Goal: Check status: Check status

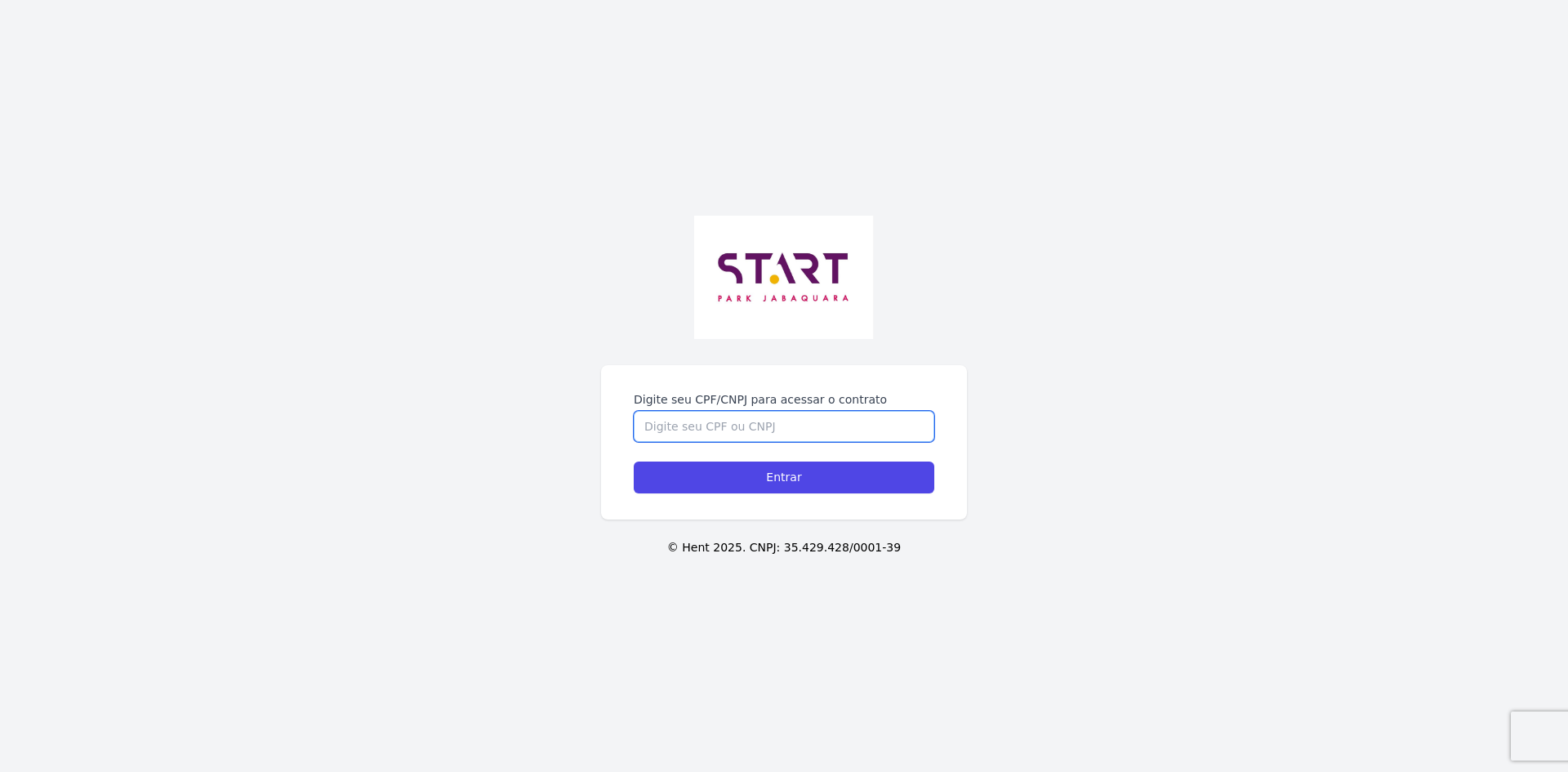
click at [665, 411] on input "Digite seu CPF/CNPJ para acessar o contrato" at bounding box center [784, 426] width 301 height 31
type input "43164644850"
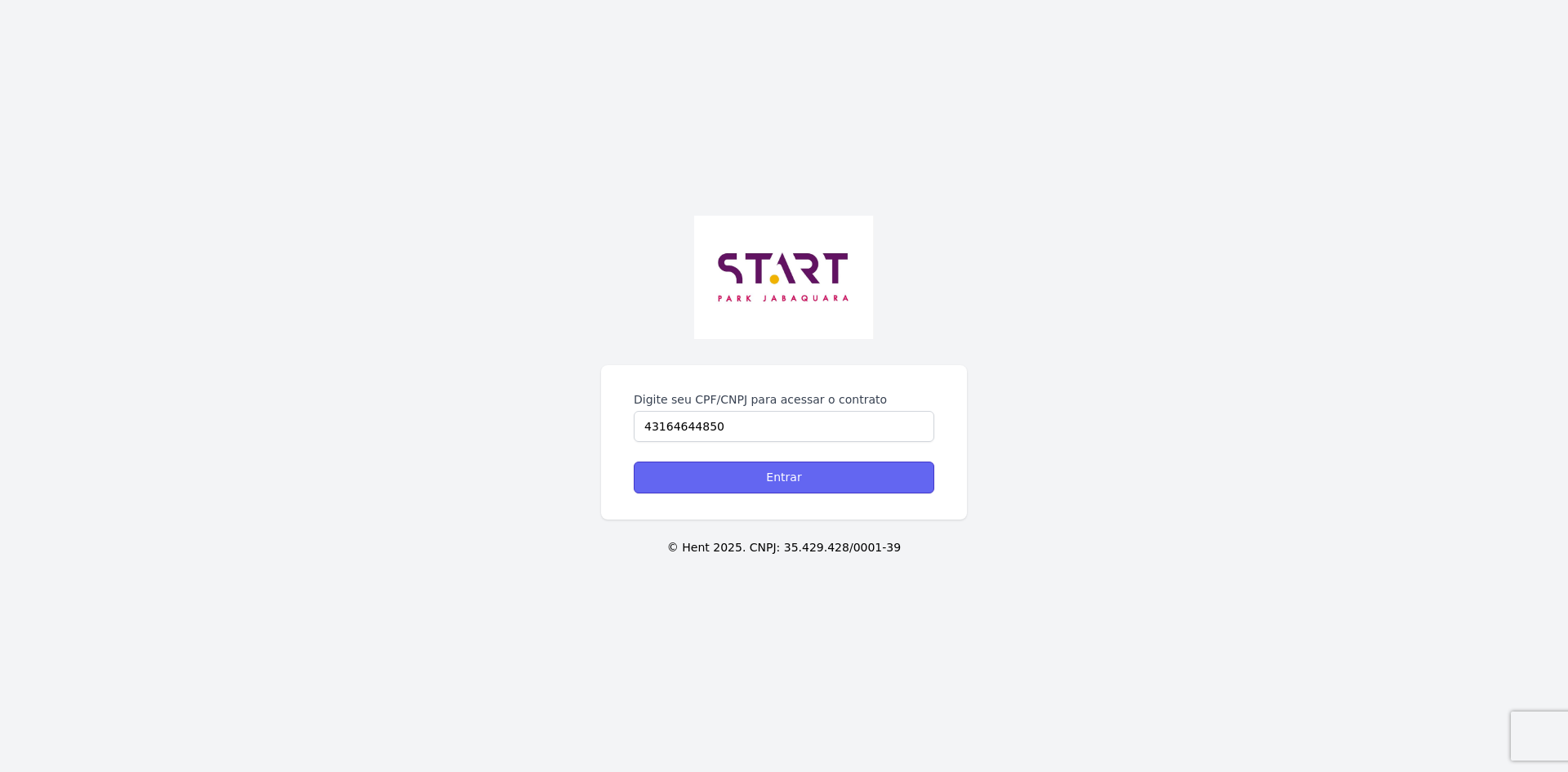
click at [815, 471] on input "Entrar" at bounding box center [784, 477] width 301 height 32
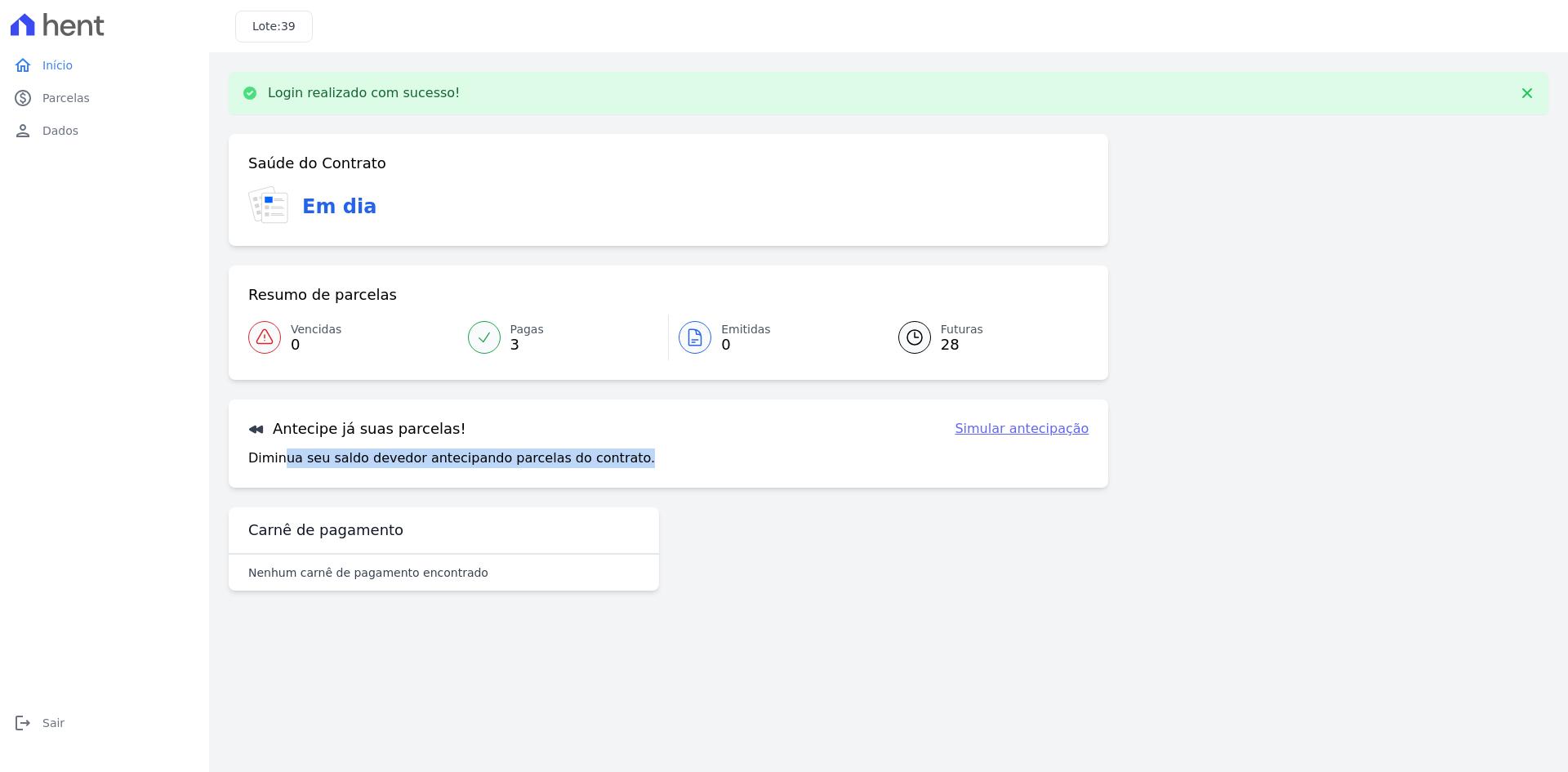
drag, startPoint x: 279, startPoint y: 456, endPoint x: 705, endPoint y: 456, distance: 426.0
click at [705, 456] on div "Diminua seu saldo devedor antecipando parcelas do contrato. Simular antecipação" at bounding box center [668, 458] width 840 height 20
click at [755, 473] on div "Antecipe já suas parcelas! Simular antecipação Diminua seu saldo devedor anteci…" at bounding box center [668, 443] width 880 height 88
drag, startPoint x: 268, startPoint y: 93, endPoint x: 560, endPoint y: 93, distance: 292.0
click at [560, 93] on div "Login realizado com sucesso!" at bounding box center [888, 93] width 1293 height 16
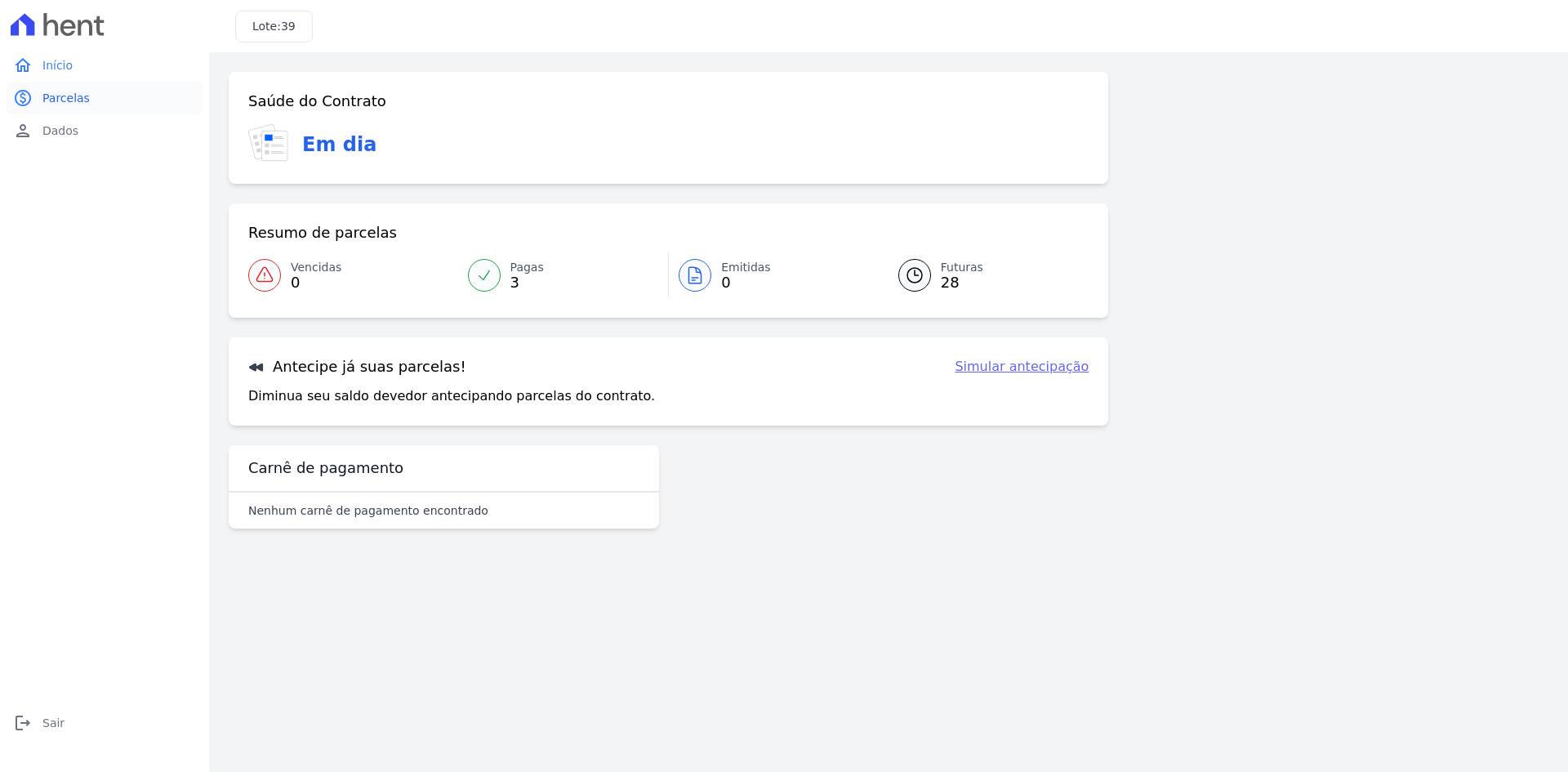
click at [59, 97] on span "Parcelas" at bounding box center [66, 98] width 48 height 16
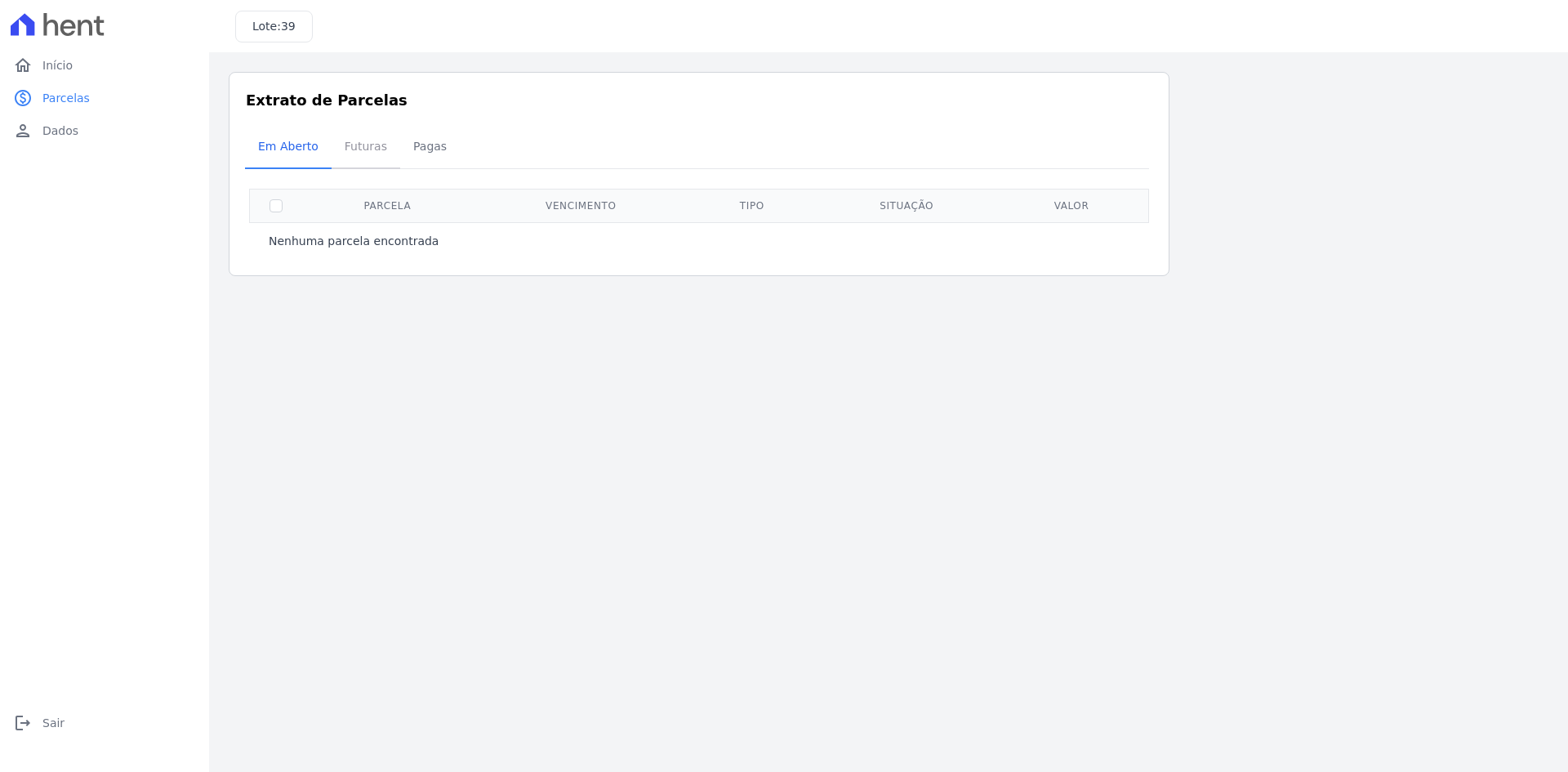
click at [349, 143] on span "Futuras" at bounding box center [365, 146] width 62 height 32
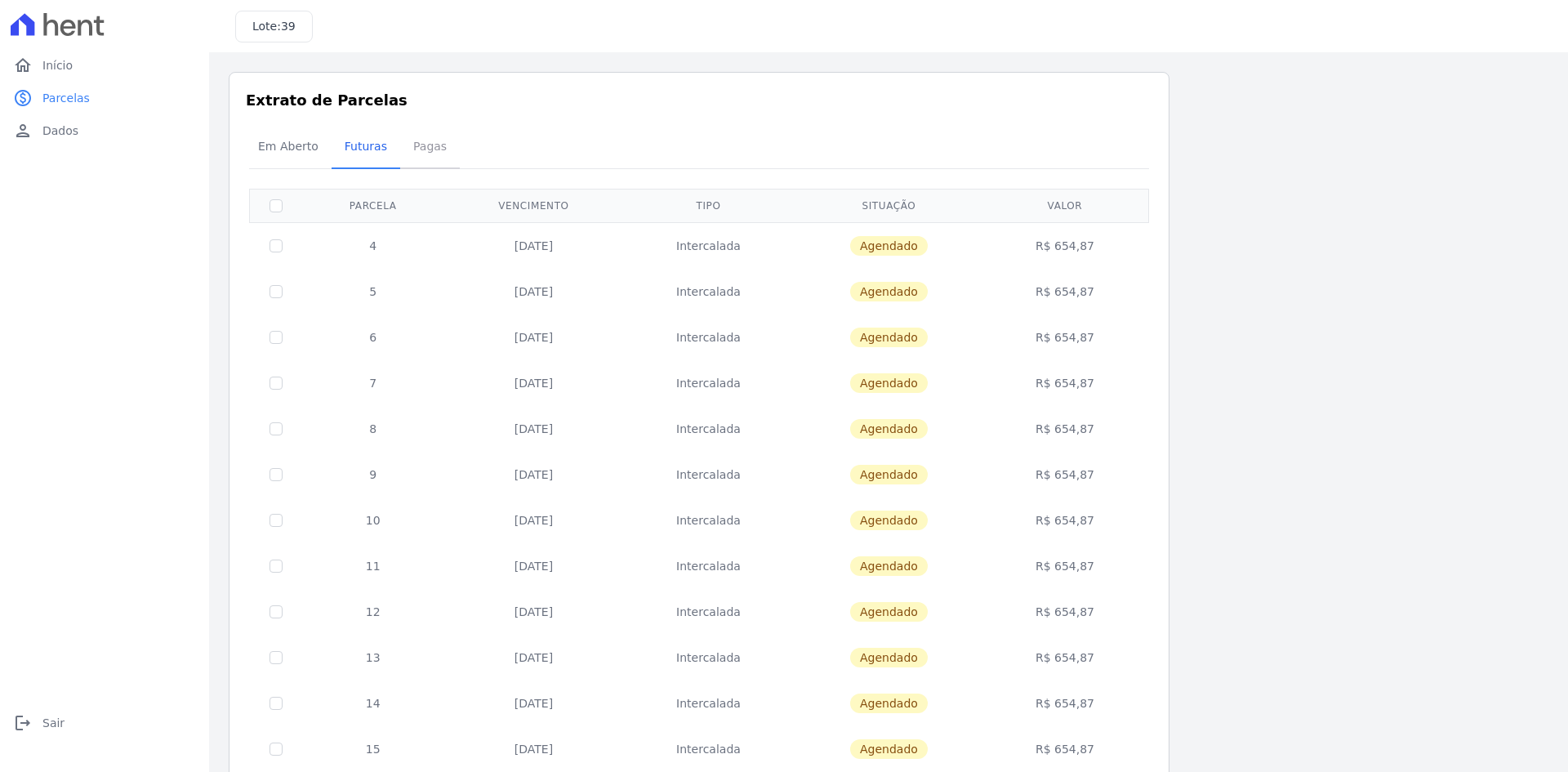
click at [434, 158] on span "Pagas" at bounding box center [430, 146] width 53 height 32
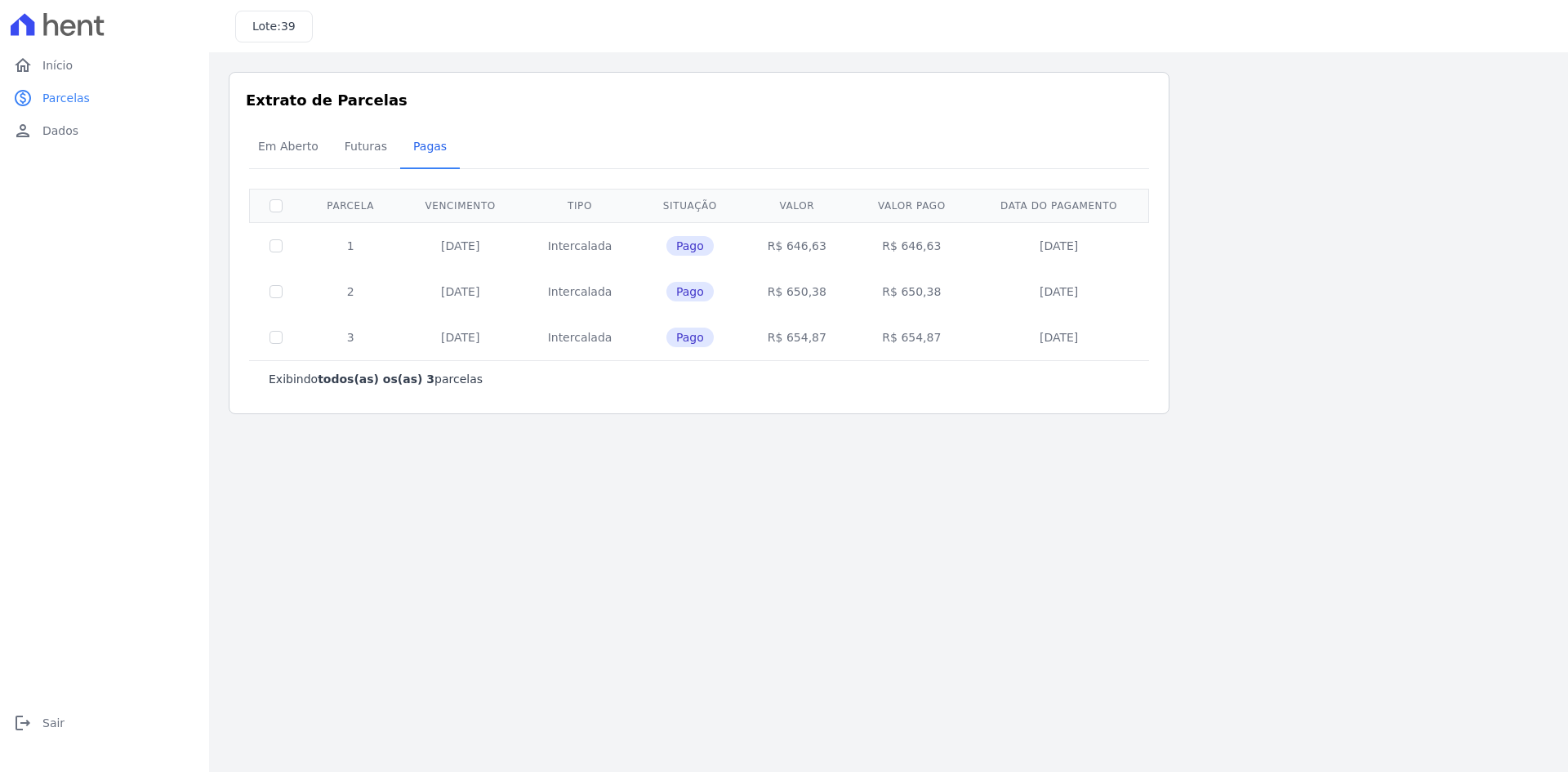
drag, startPoint x: 427, startPoint y: 341, endPoint x: 930, endPoint y: 352, distance: 503.1
click at [930, 352] on tr "3 [DATE] [GEOGRAPHIC_DATA] Pago R$ 654,87 R$ 654,87 [DATE]" at bounding box center [699, 337] width 899 height 46
click at [900, 547] on main "Listagem de parcelas Baixar PDF Extrato de Parcelas Em [GEOGRAPHIC_DATA] Futura…" at bounding box center [888, 412] width 1358 height 719
drag, startPoint x: 778, startPoint y: 202, endPoint x: 826, endPoint y: 211, distance: 48.8
click at [826, 211] on th "Valor" at bounding box center [797, 205] width 110 height 33
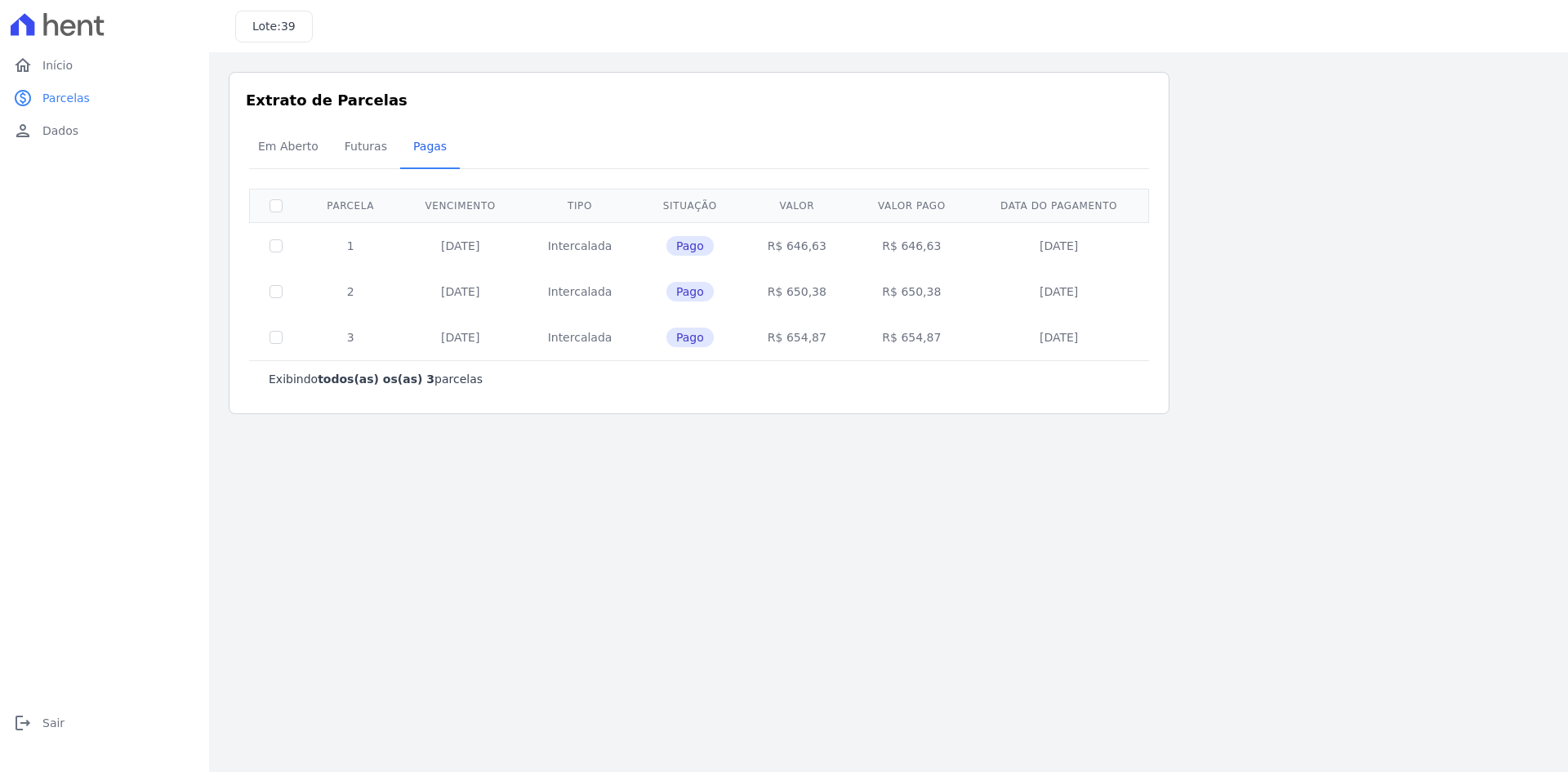
drag, startPoint x: 424, startPoint y: 204, endPoint x: 503, endPoint y: 200, distance: 79.1
click at [503, 200] on th "Vencimento" at bounding box center [459, 205] width 123 height 33
